Goal: Information Seeking & Learning: Compare options

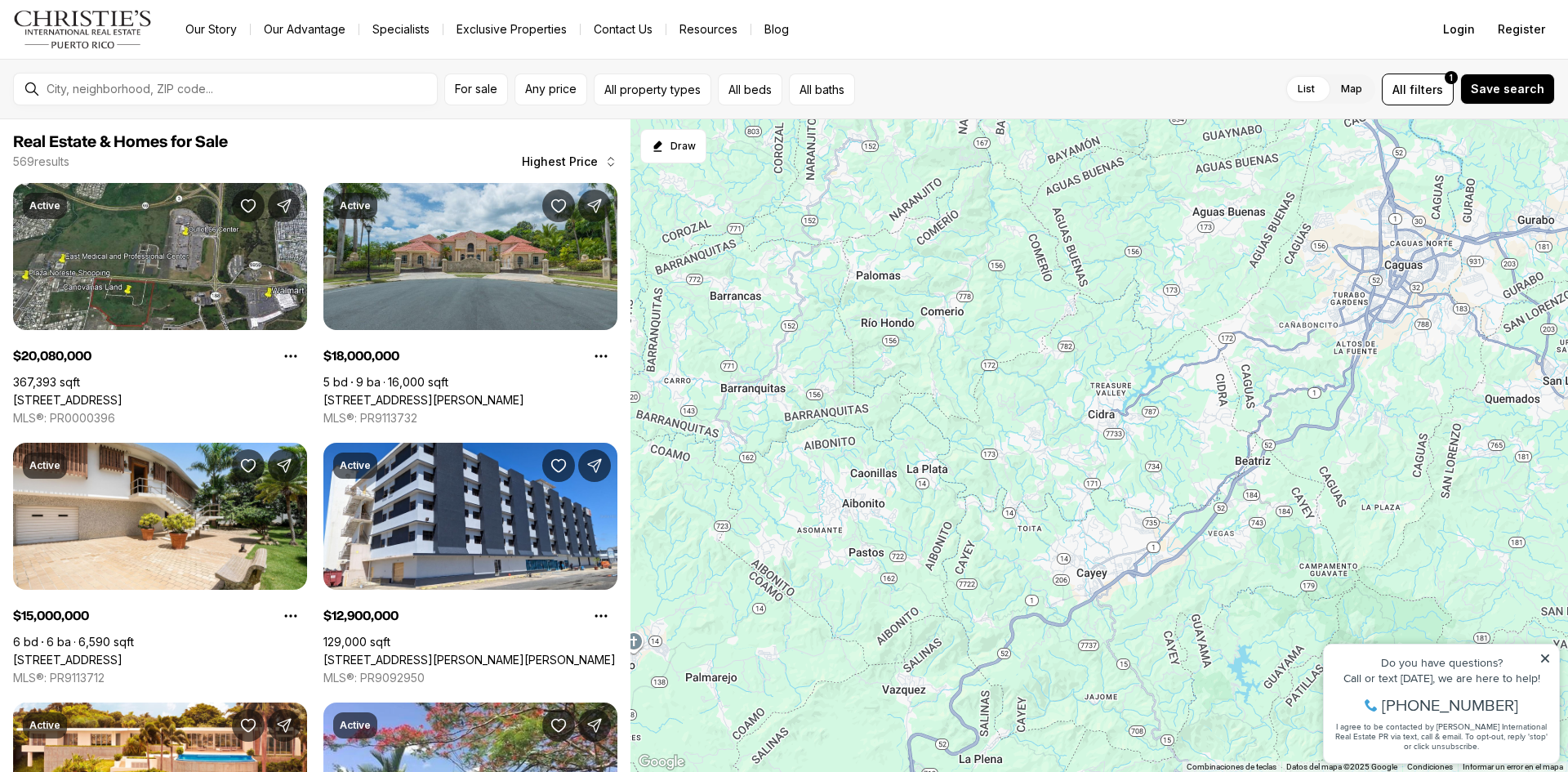
drag, startPoint x: 994, startPoint y: 671, endPoint x: 1241, endPoint y: -53, distance: 765.0
click at [1241, 0] on html "Go to: Homepage Our Story Our Advantage Specialists Exclusive Properties Contac…" at bounding box center [784, 386] width 1568 height 772
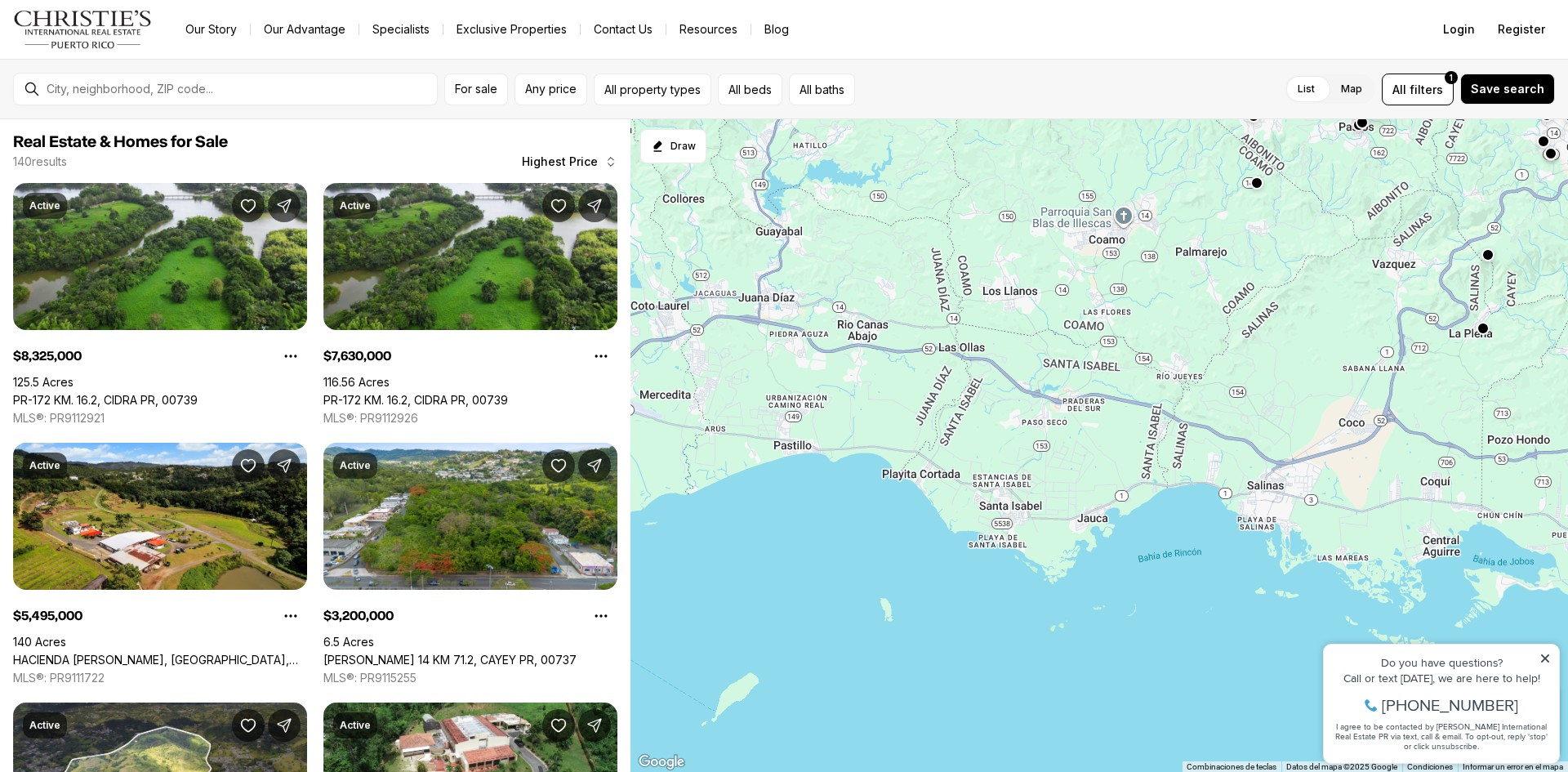
drag, startPoint x: 833, startPoint y: 610, endPoint x: 1353, endPoint y: 159, distance: 688.3
click at [1353, 159] on div "1.85M 1.85M 1.6M 1.65M 2.7M 2.7M 3M 3.2M 5.5M 7.63M 8.33M 2M" at bounding box center [1099, 446] width 938 height 654
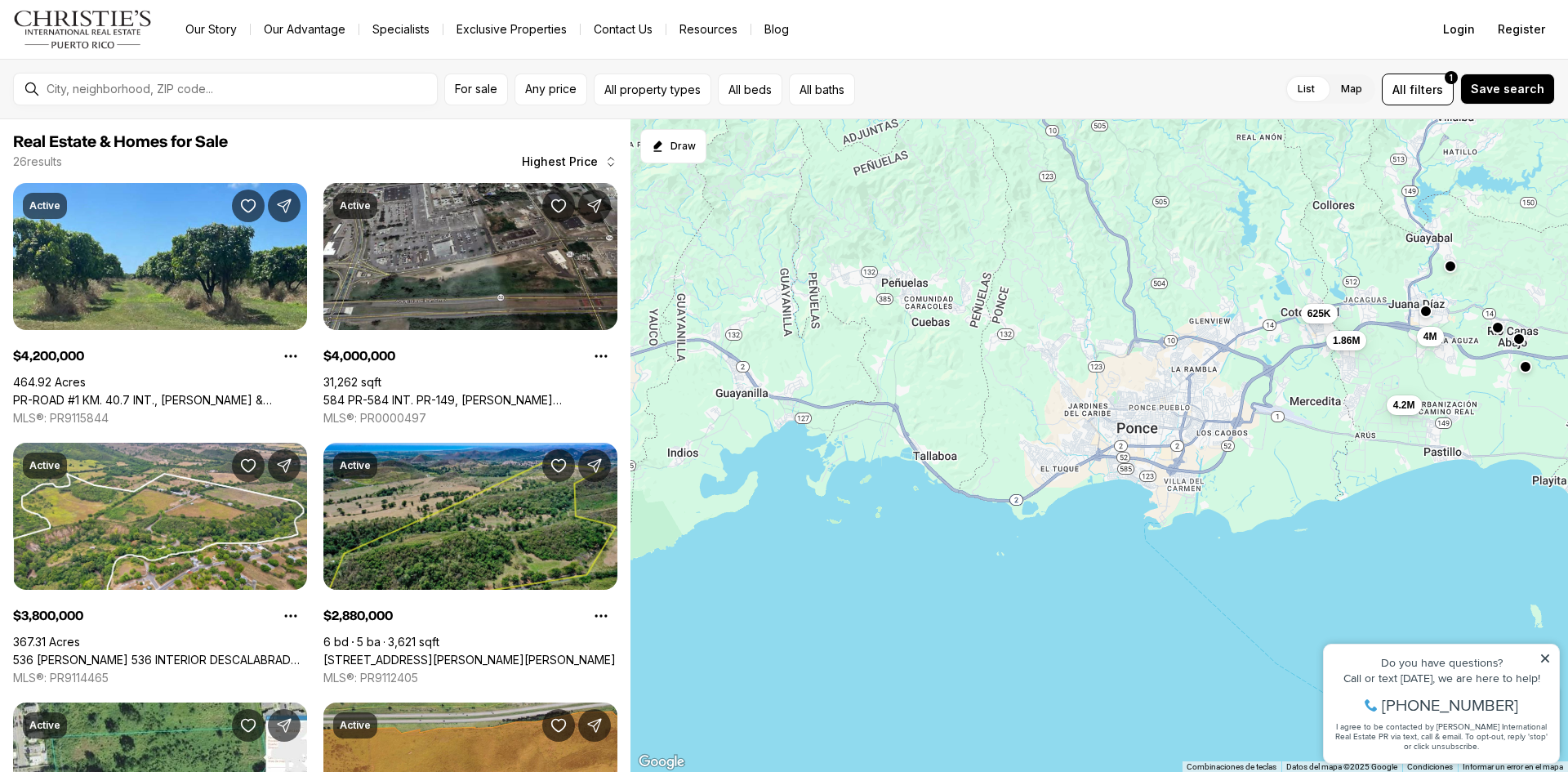
drag, startPoint x: 805, startPoint y: 395, endPoint x: 1458, endPoint y: 401, distance: 653.0
click at [1458, 401] on div "4.2M 4M 3.8M 2.88M 1.86M 1.5M 1.2M 799K 625K 300K 295K 249K" at bounding box center [1099, 446] width 938 height 654
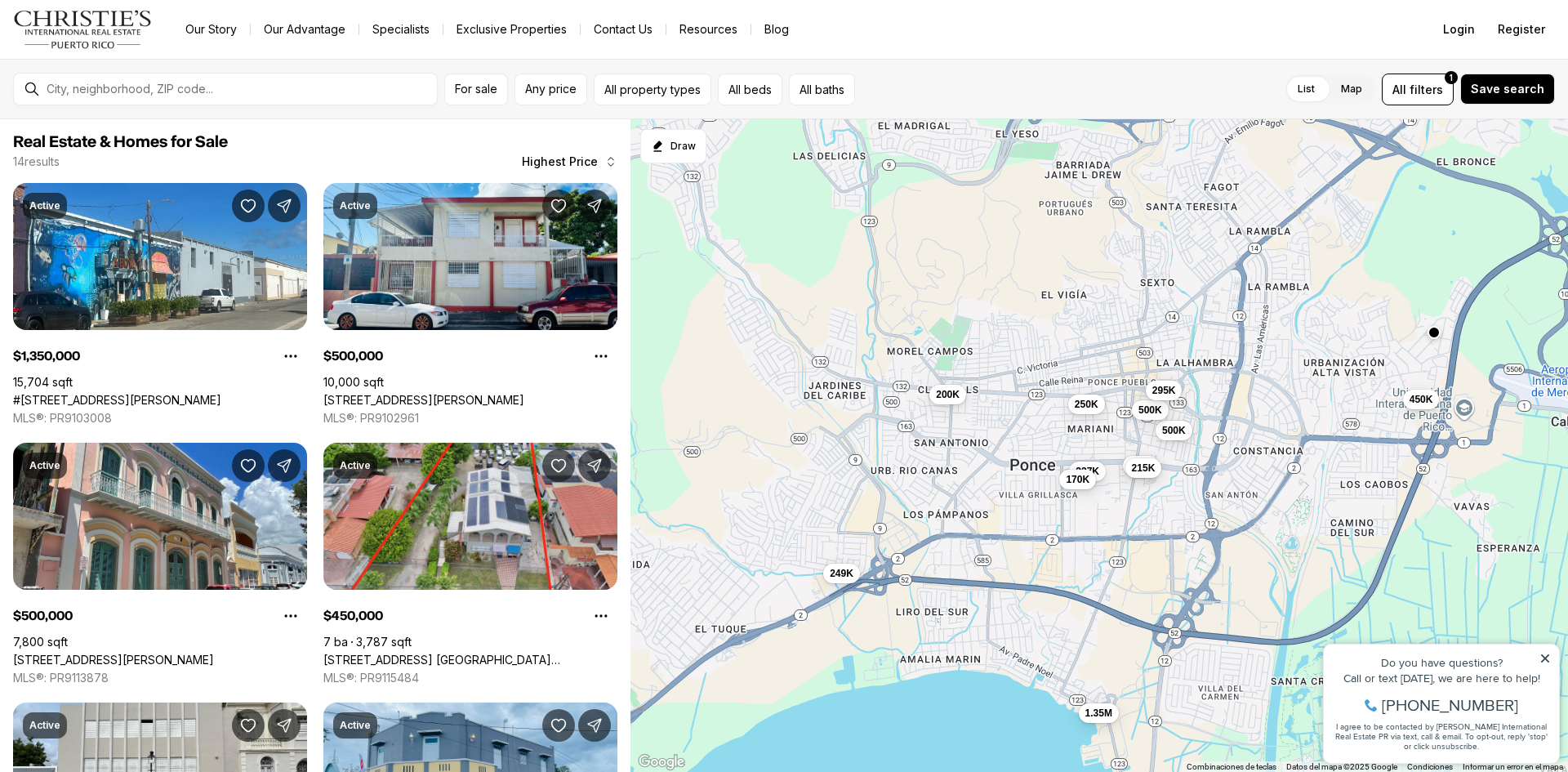
drag, startPoint x: 1094, startPoint y: 344, endPoint x: 1219, endPoint y: 517, distance: 213.4
click at [1221, 523] on div "1.35M 500K 500K 450K 295K 250K 250K 215K 249K 237K 170K 200K" at bounding box center [1099, 446] width 938 height 654
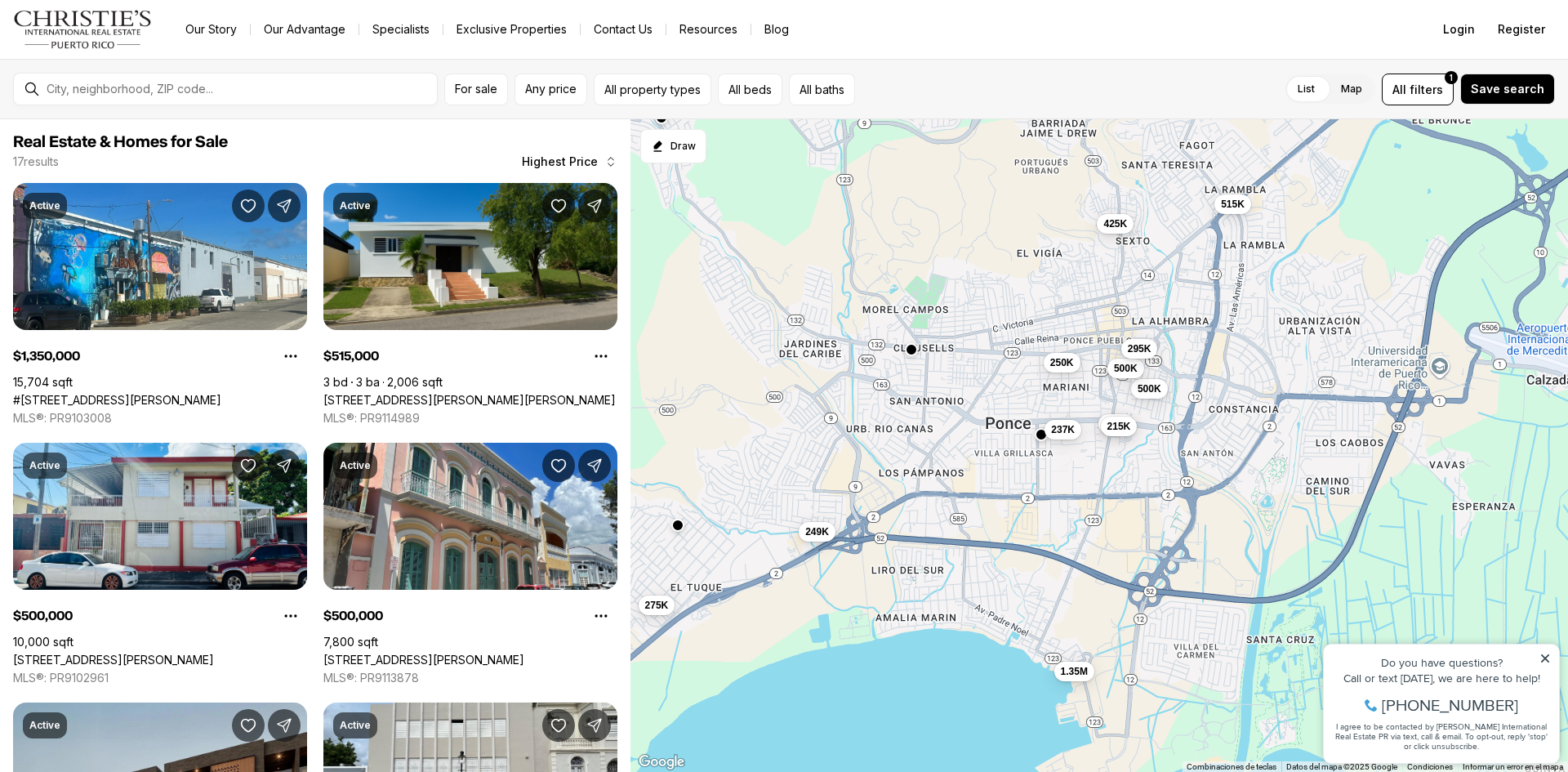
drag, startPoint x: 1142, startPoint y: 473, endPoint x: 897, endPoint y: 421, distance: 250.5
click at [897, 421] on div "1.35M 500K 500K 295K 250K 250K 215K 249K 237K 515K 425K 275K" at bounding box center [1099, 446] width 938 height 654
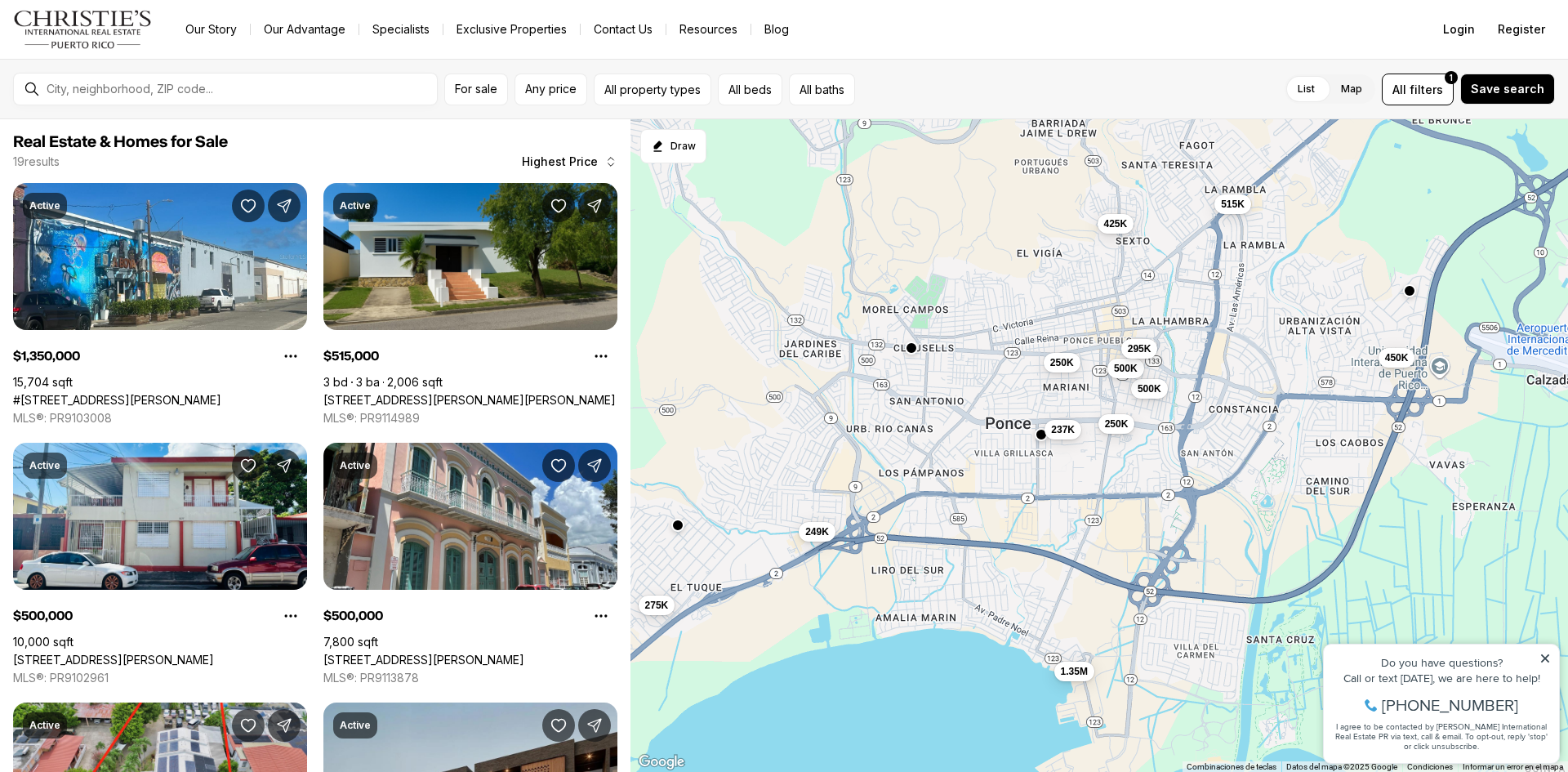
click at [910, 345] on button "button" at bounding box center [911, 347] width 13 height 13
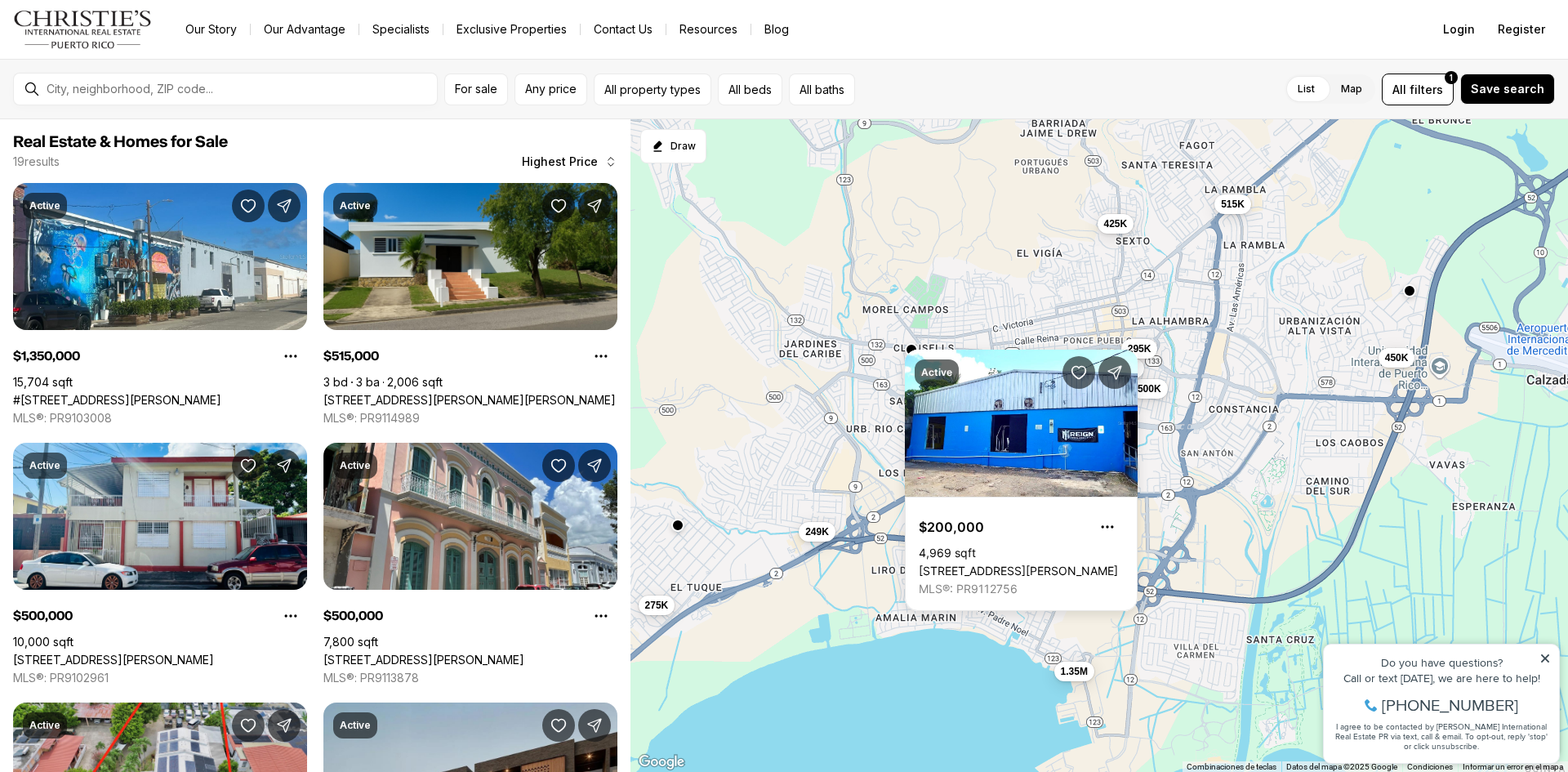
click at [705, 409] on div "1.35M 500K 500K 295K 250K 250K 249K 237K 515K 425K 275K 450K" at bounding box center [1099, 446] width 938 height 654
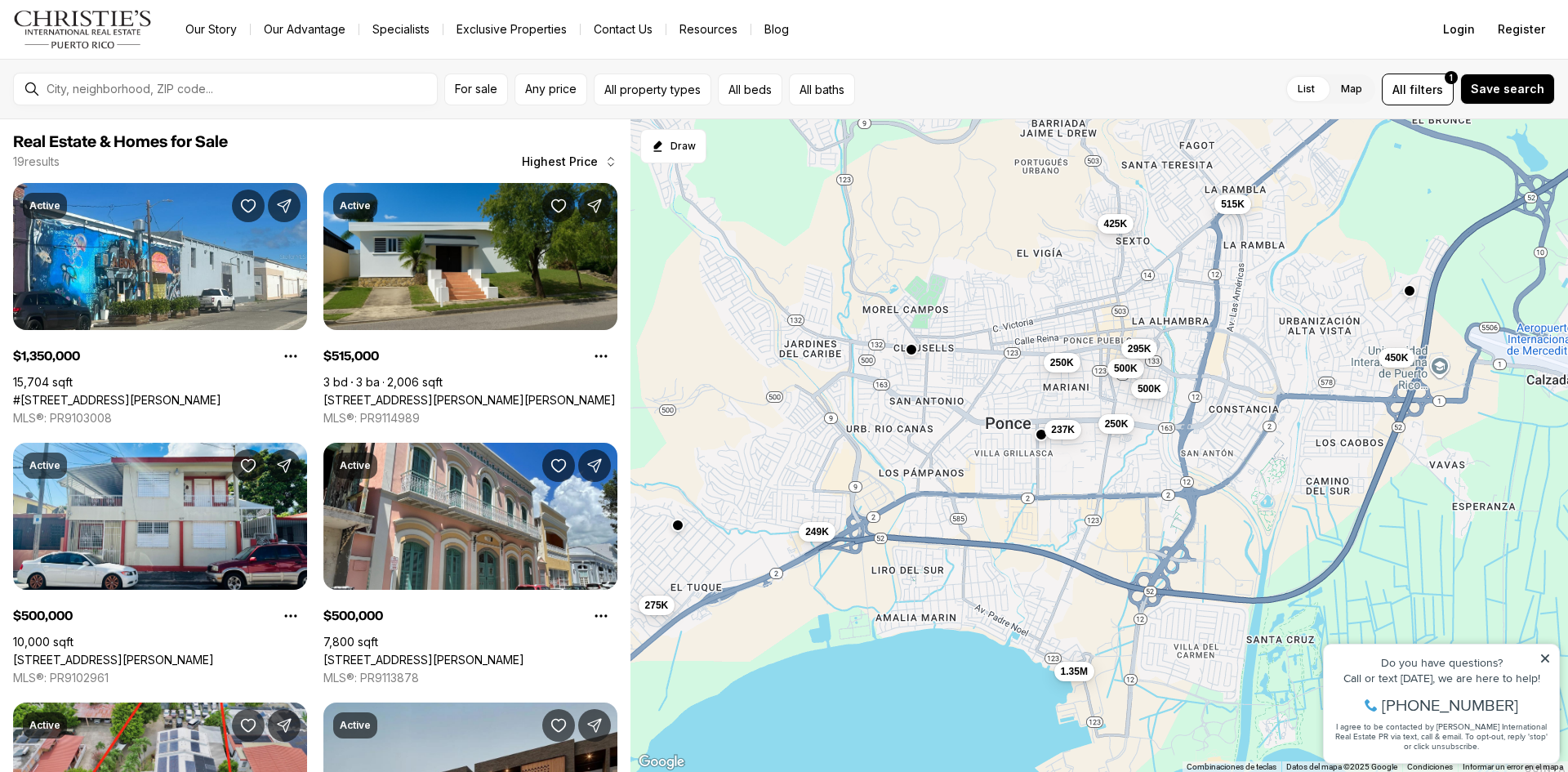
click at [1044, 441] on div "1.35M 500K 500K 295K 250K 250K 249K 237K 515K 425K 275K 450K" at bounding box center [1099, 446] width 938 height 654
click at [1039, 436] on button "button" at bounding box center [1040, 433] width 13 height 13
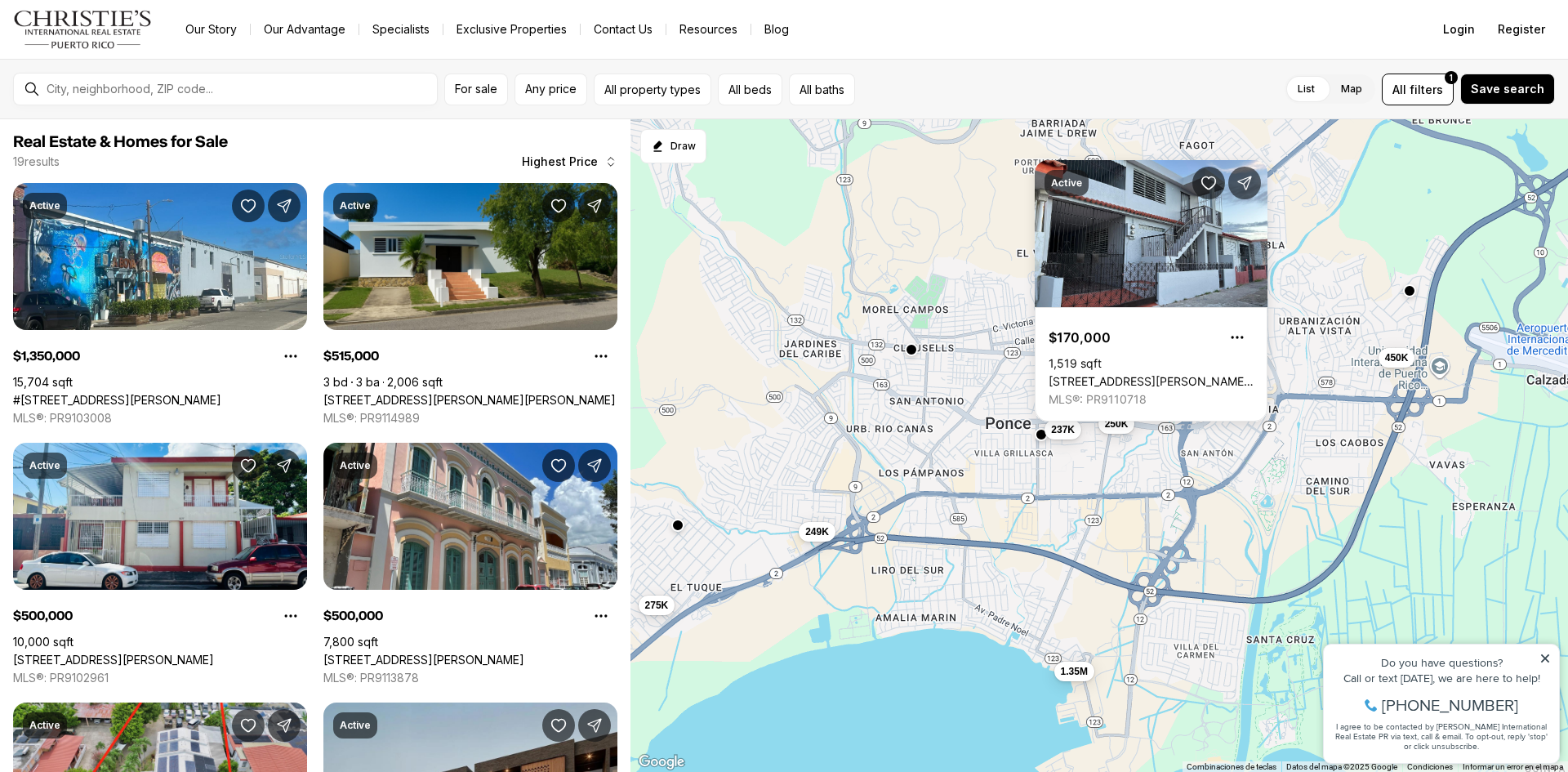
click at [772, 434] on div "1.35M 500K 500K 295K 250K 250K 249K 237K 515K 425K 275K 450K" at bounding box center [1099, 446] width 938 height 654
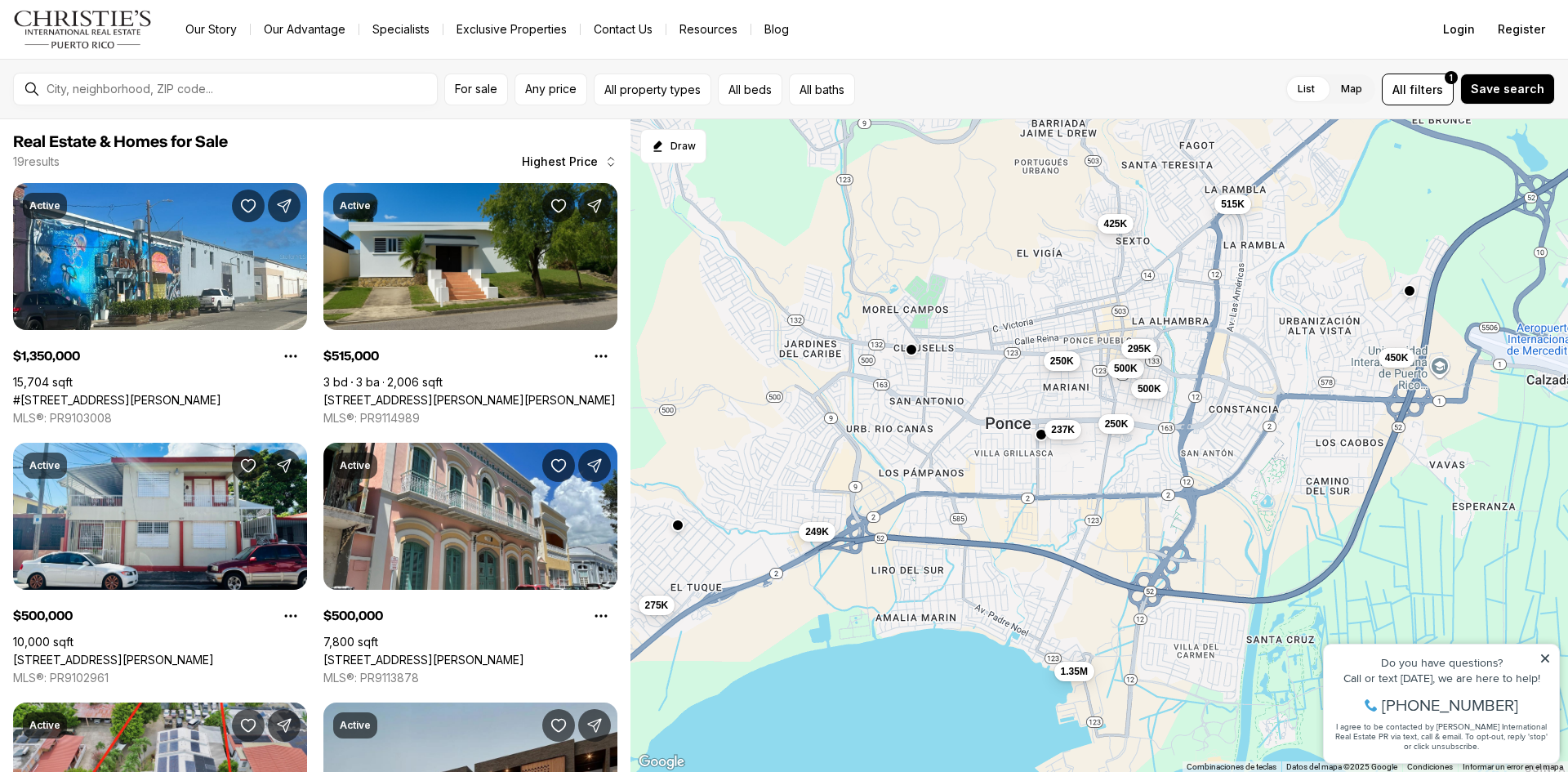
click at [1062, 358] on span "250K" at bounding box center [1062, 360] width 24 height 13
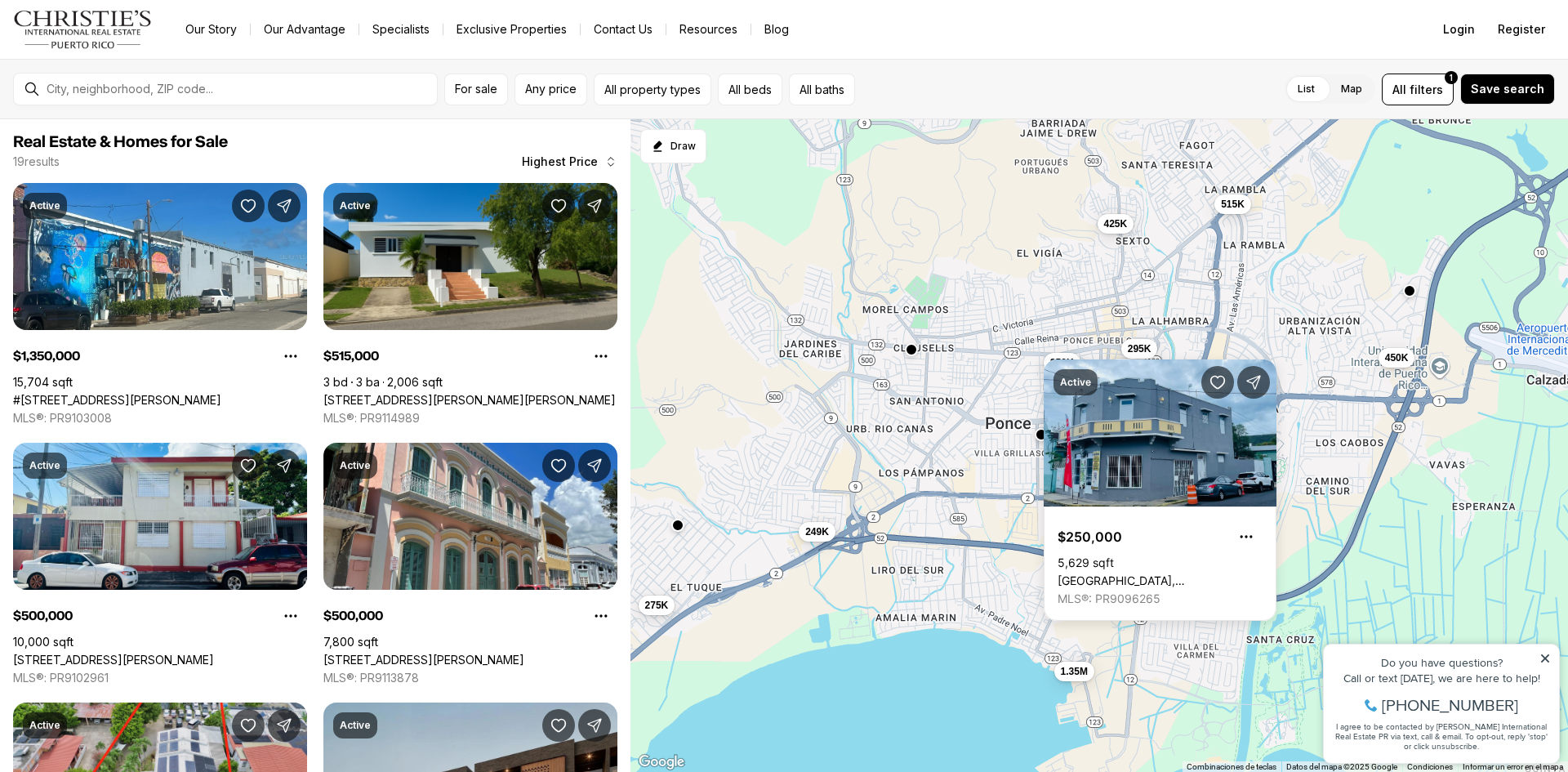
click at [708, 392] on div "1.35M 500K 500K 295K 250K 250K 249K 237K 515K 425K 275K 450K" at bounding box center [1099, 446] width 938 height 654
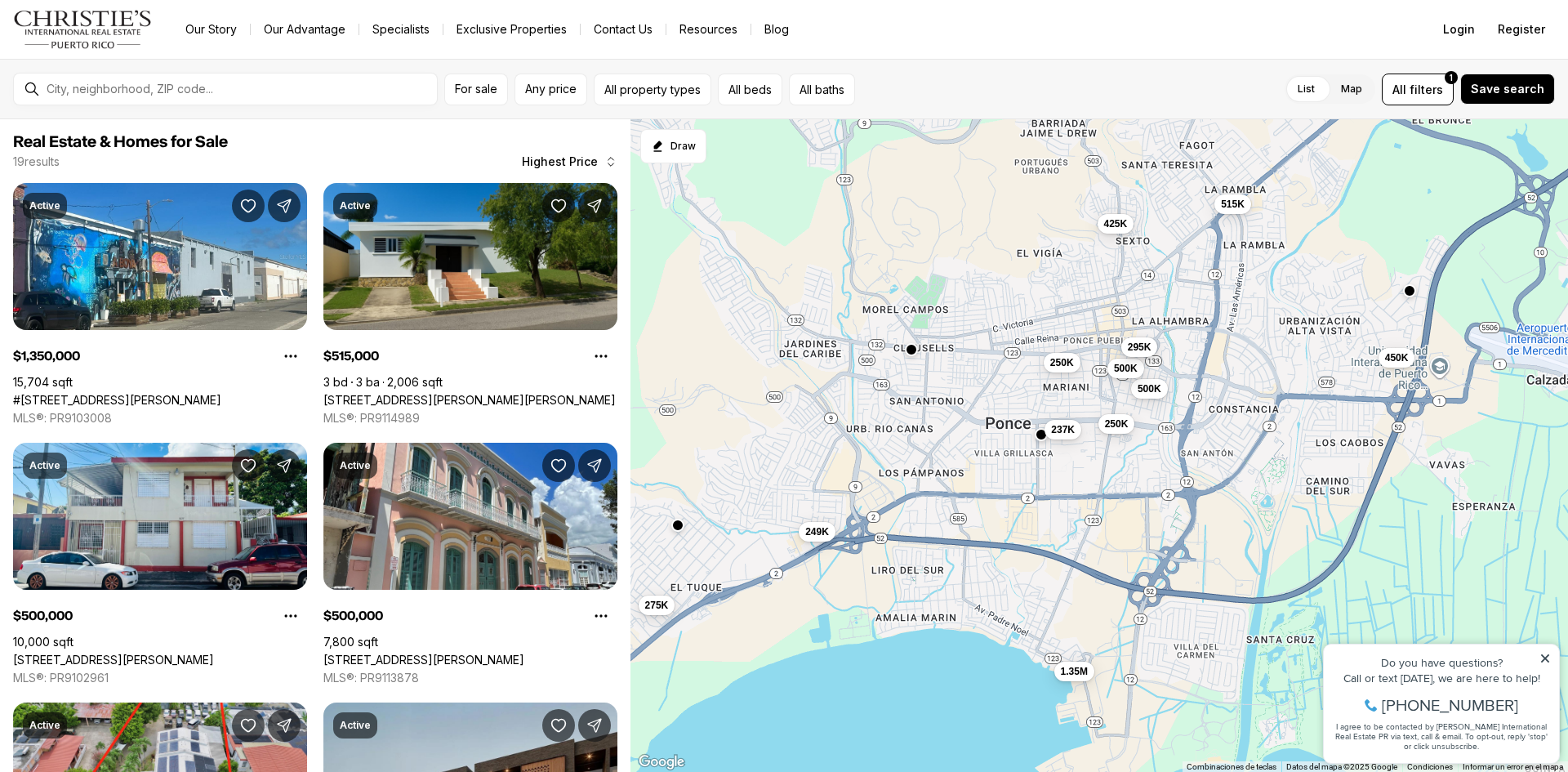
click at [1140, 342] on span "295K" at bounding box center [1139, 346] width 24 height 13
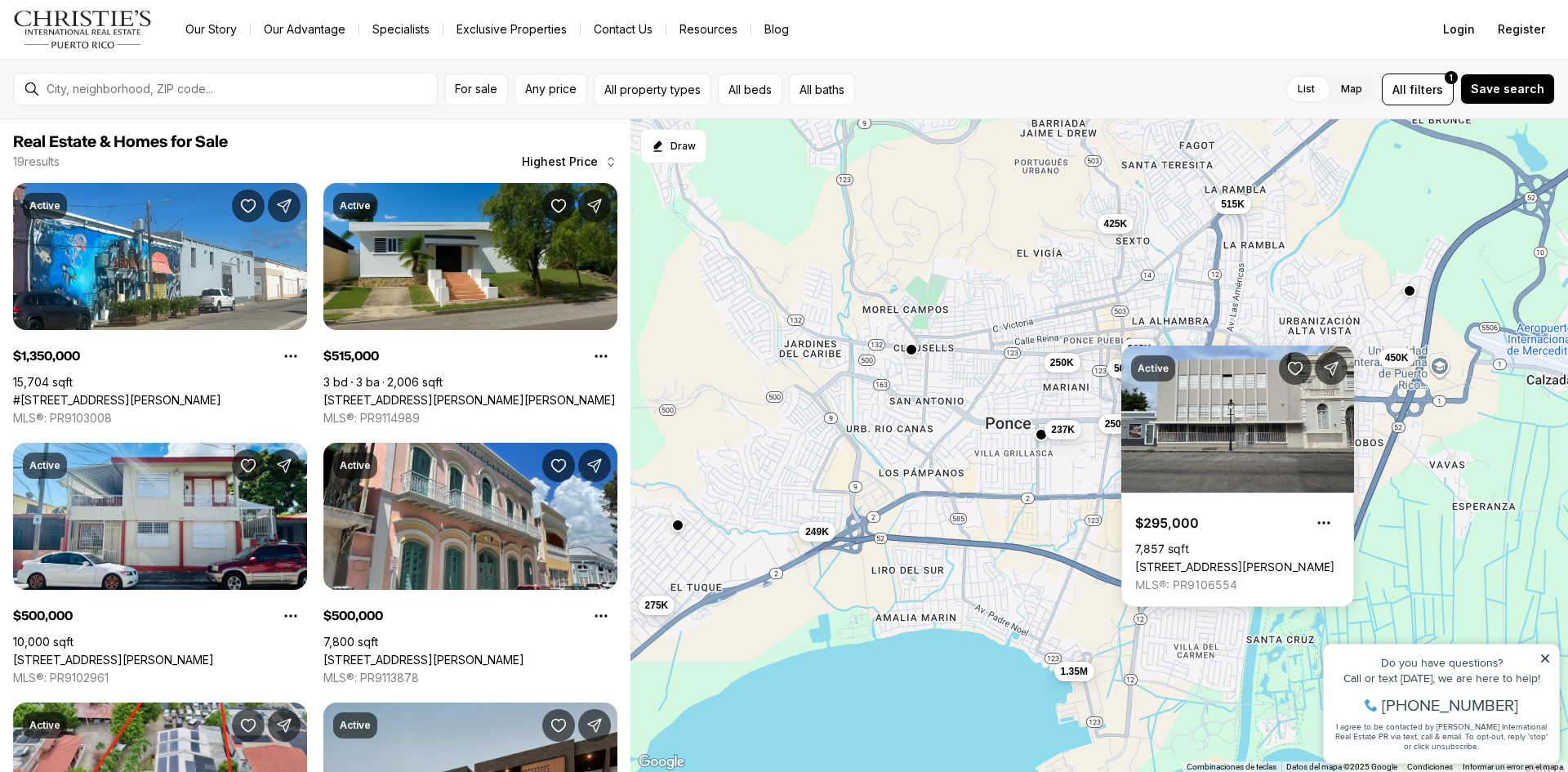
click at [672, 374] on div "1.35M 500K 500K 295K 250K 250K 249K 237K 515K 425K 275K 450K" at bounding box center [1099, 446] width 938 height 654
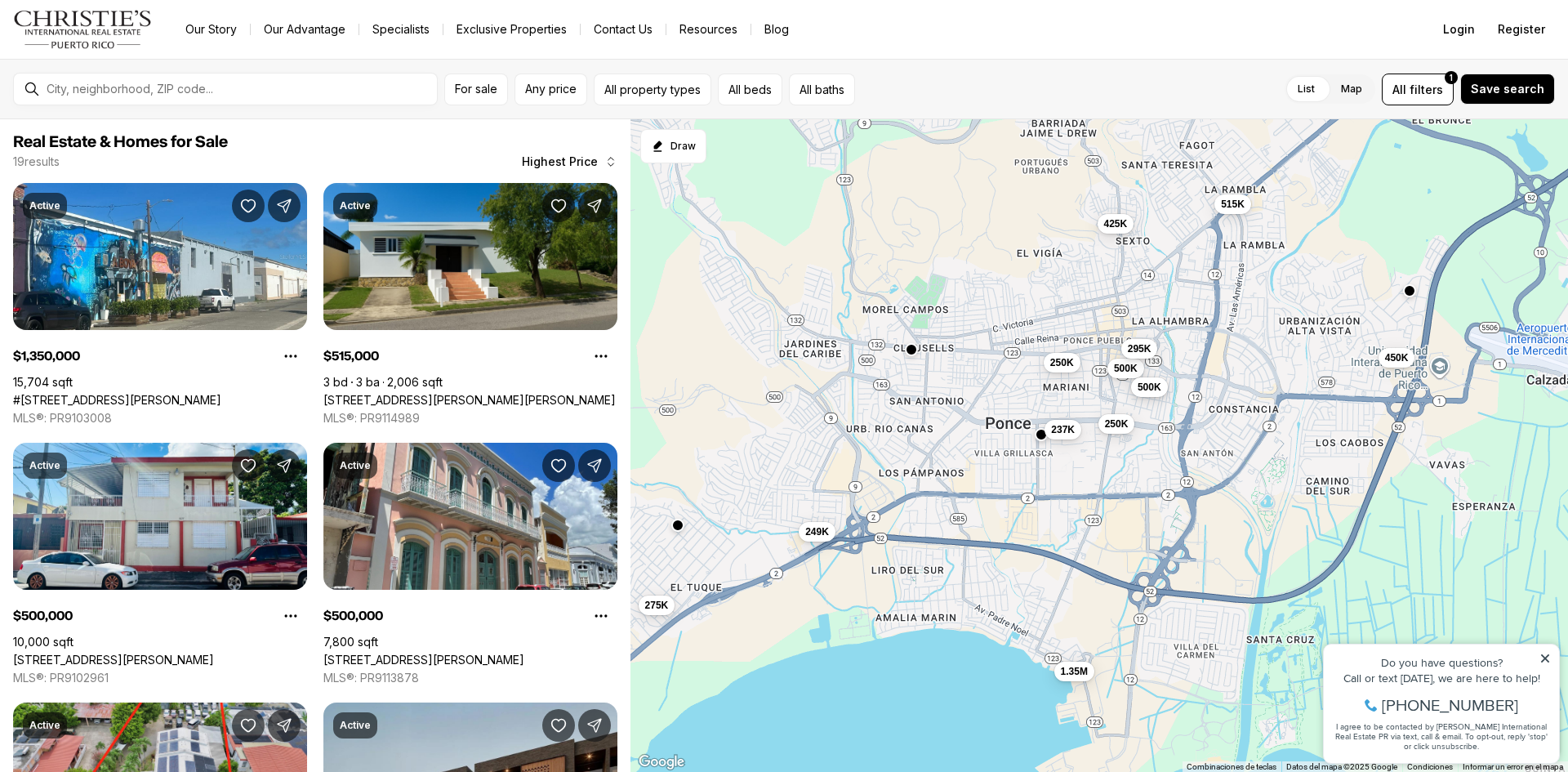
click at [1144, 391] on span "500K" at bounding box center [1149, 387] width 24 height 13
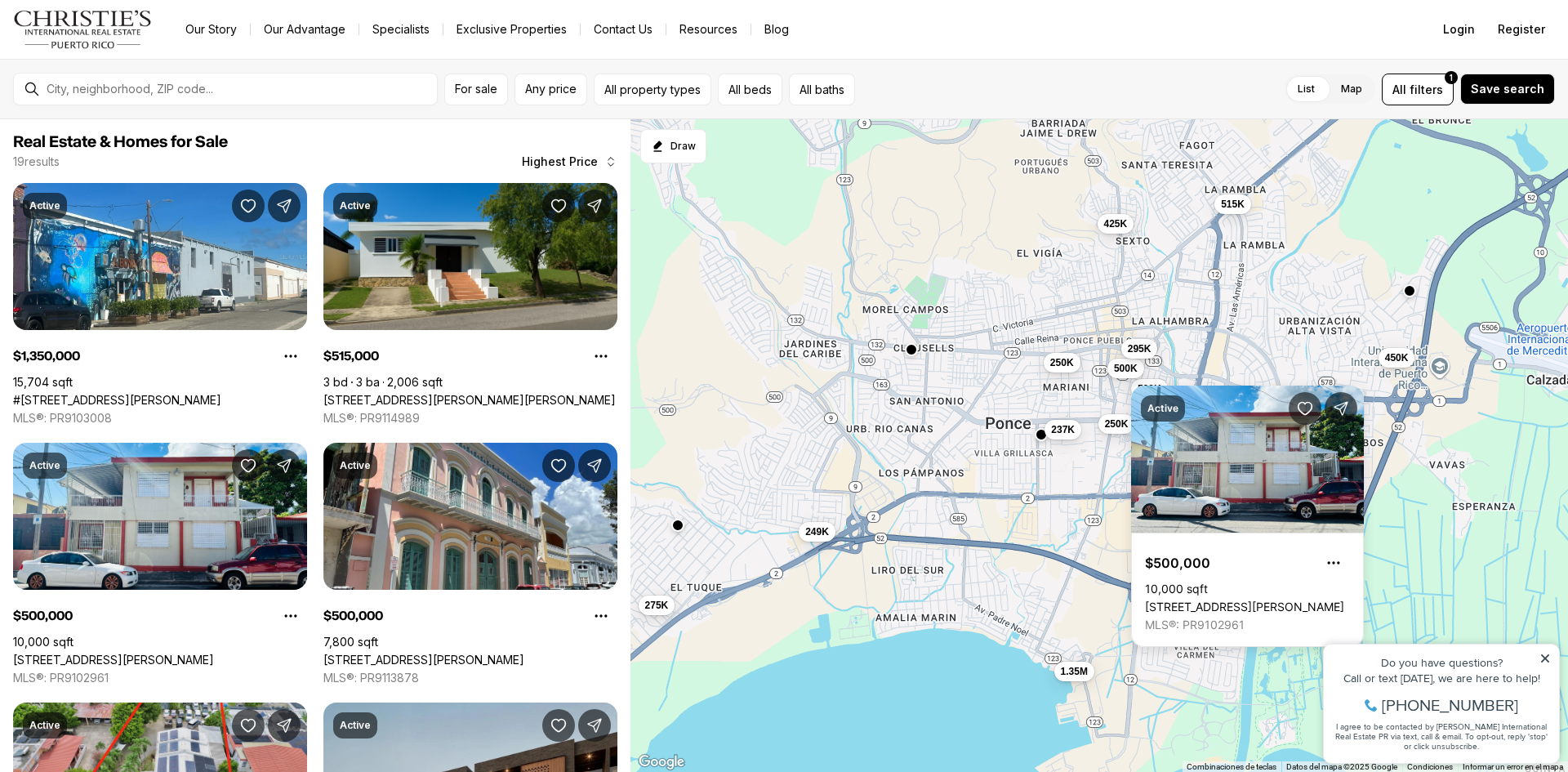
click at [1083, 514] on div "1.35M 500K 500K 295K 250K 250K 249K 237K 515K 425K 275K 450K" at bounding box center [1099, 446] width 938 height 654
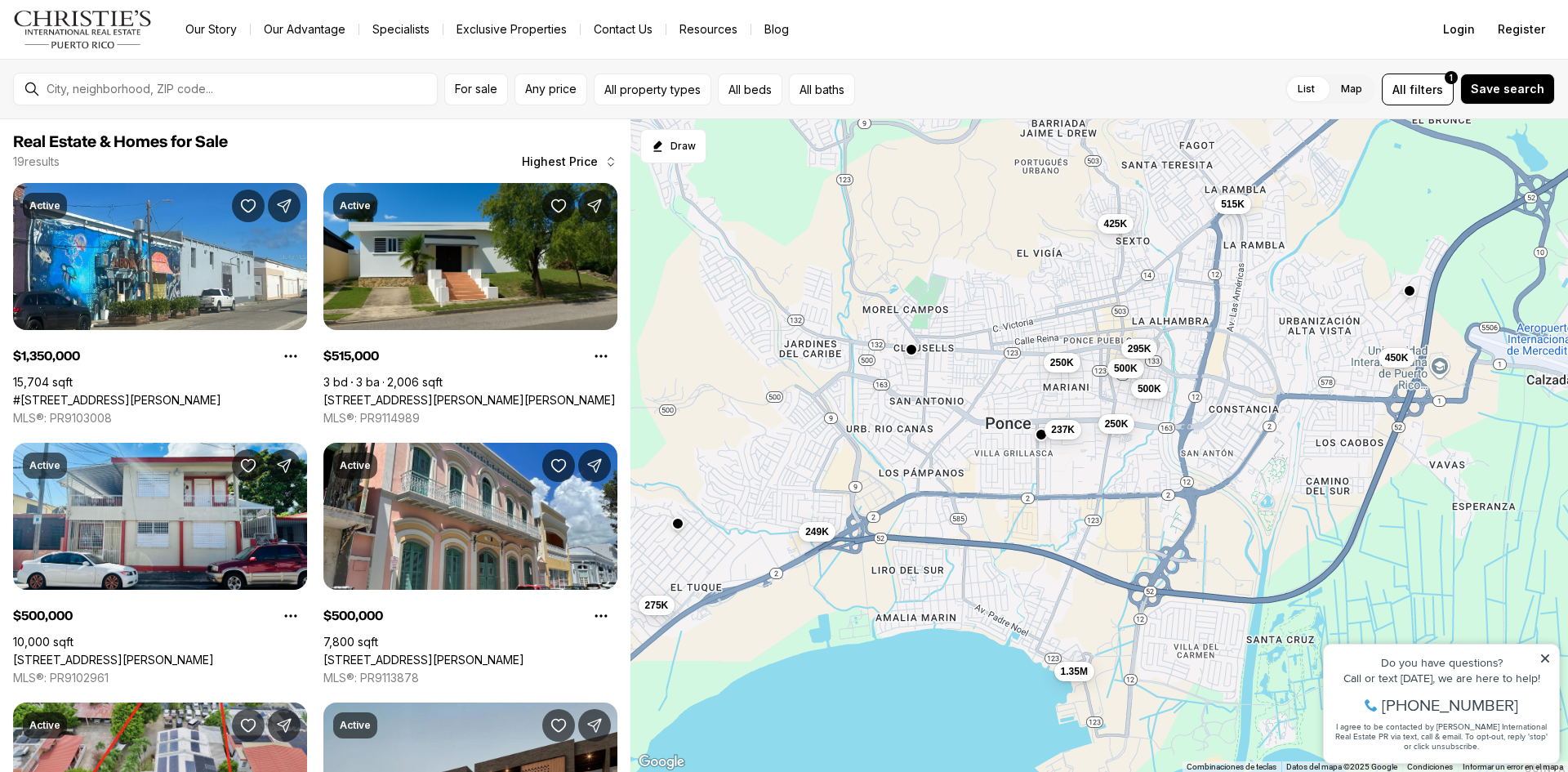
click at [678, 520] on button "button" at bounding box center [677, 523] width 13 height 13
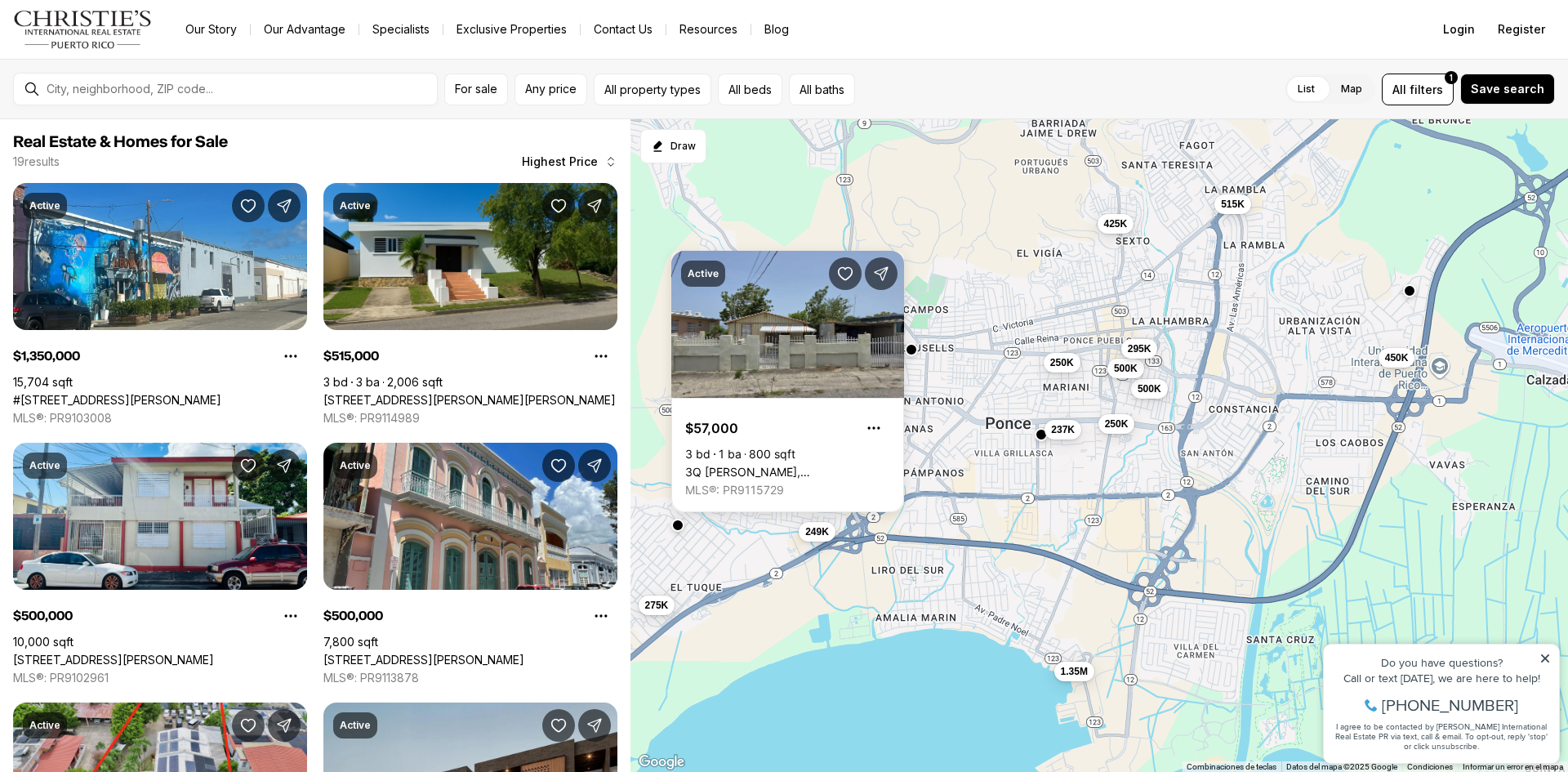
click at [813, 550] on div "1.35M 500K 500K 295K 250K 250K 249K 237K 515K 425K 275K 450K" at bounding box center [1099, 446] width 938 height 654
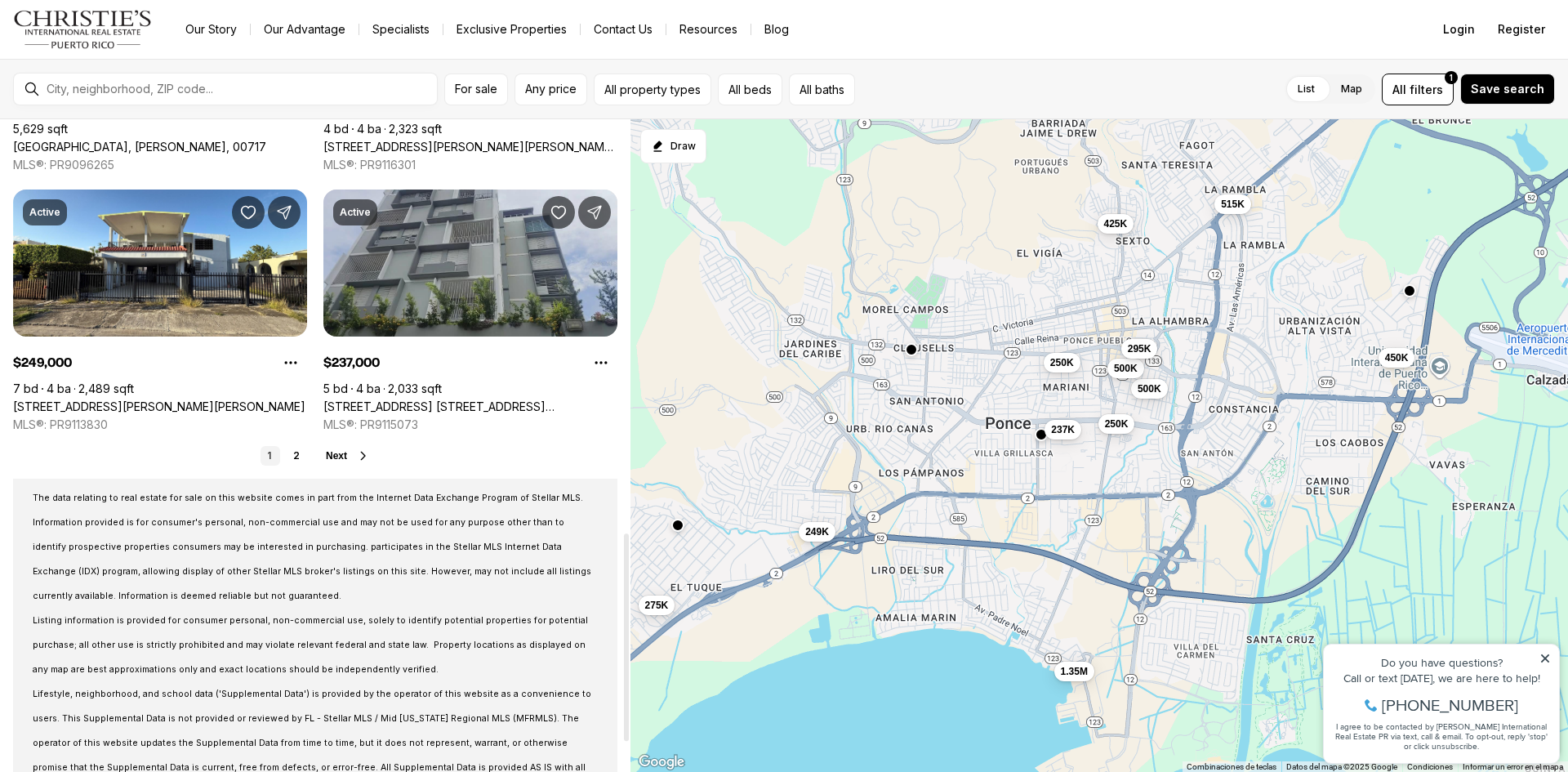
scroll to position [1306, 0]
